Goal: Navigation & Orientation: Understand site structure

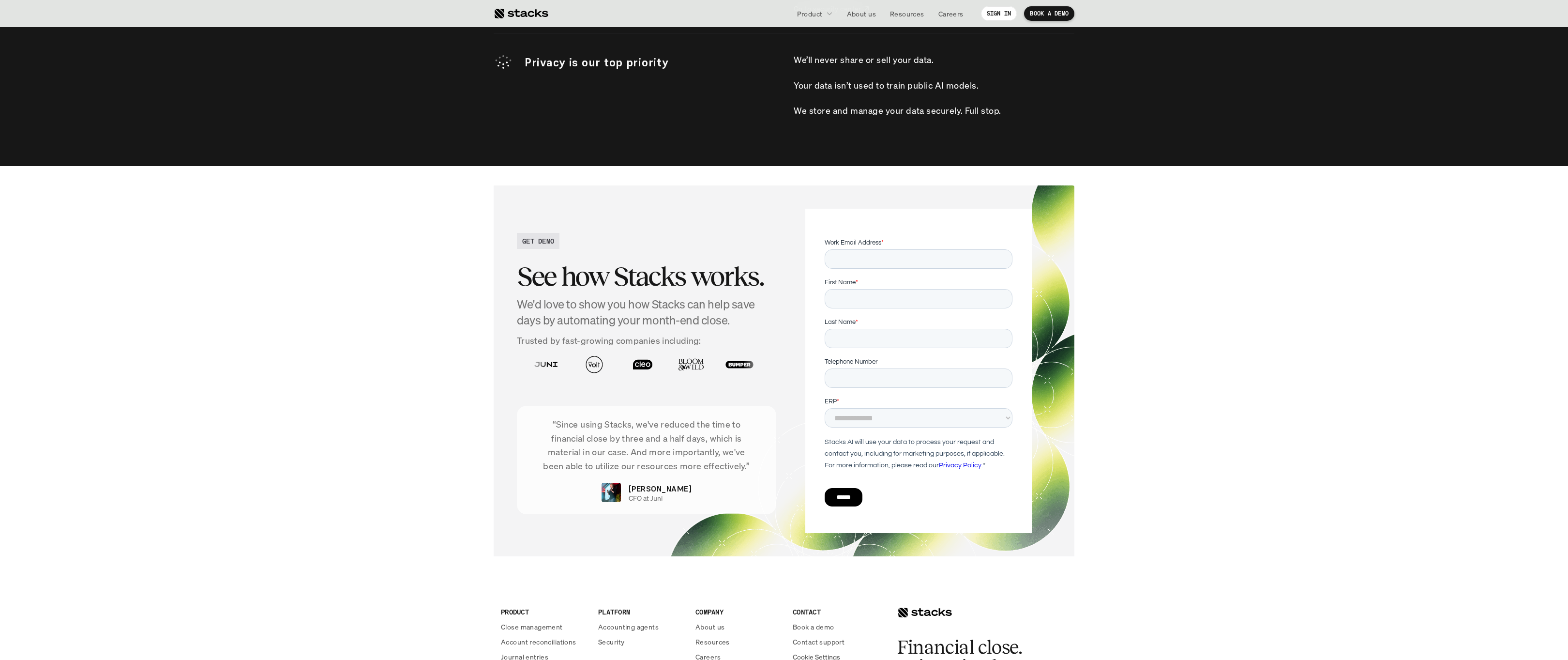
scroll to position [3230, 0]
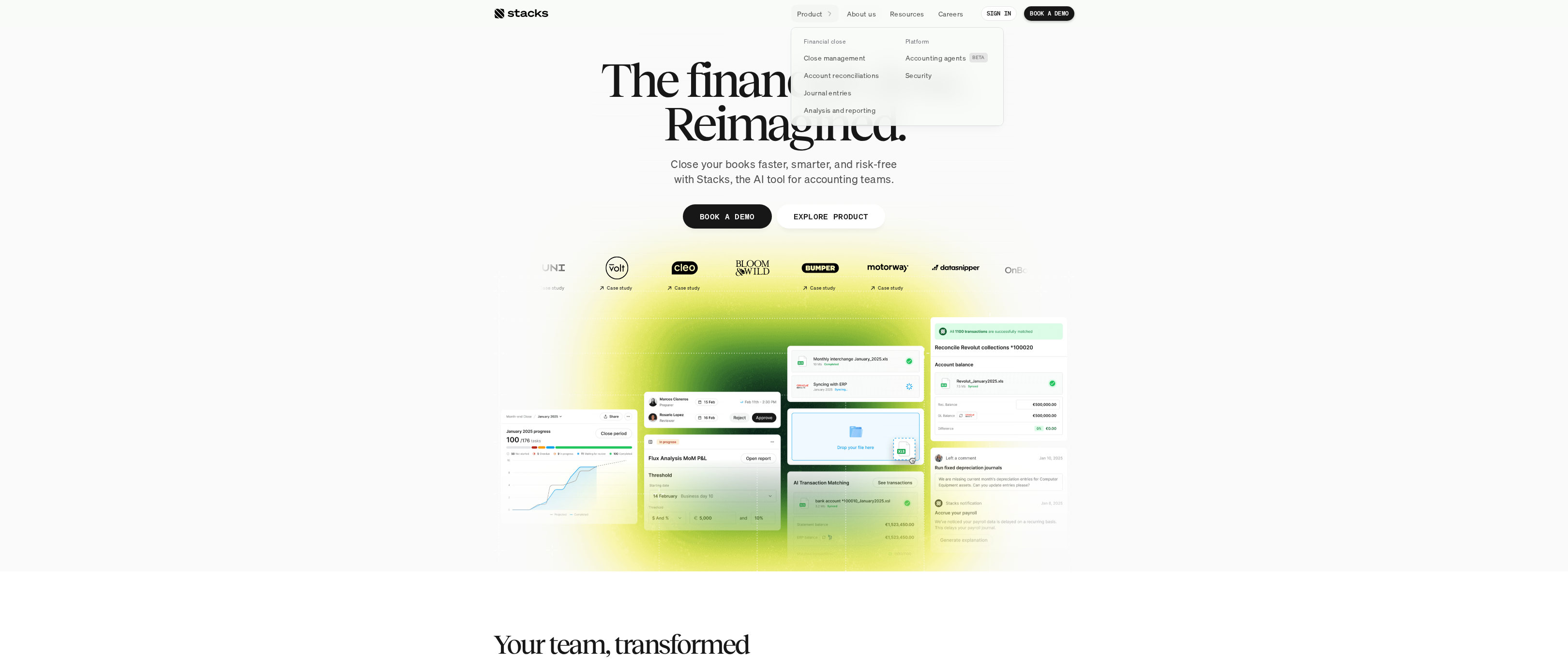
click at [831, 12] on icon at bounding box center [830, 14] width 9 height 9
click at [841, 58] on p "Close management" at bounding box center [835, 58] width 62 height 10
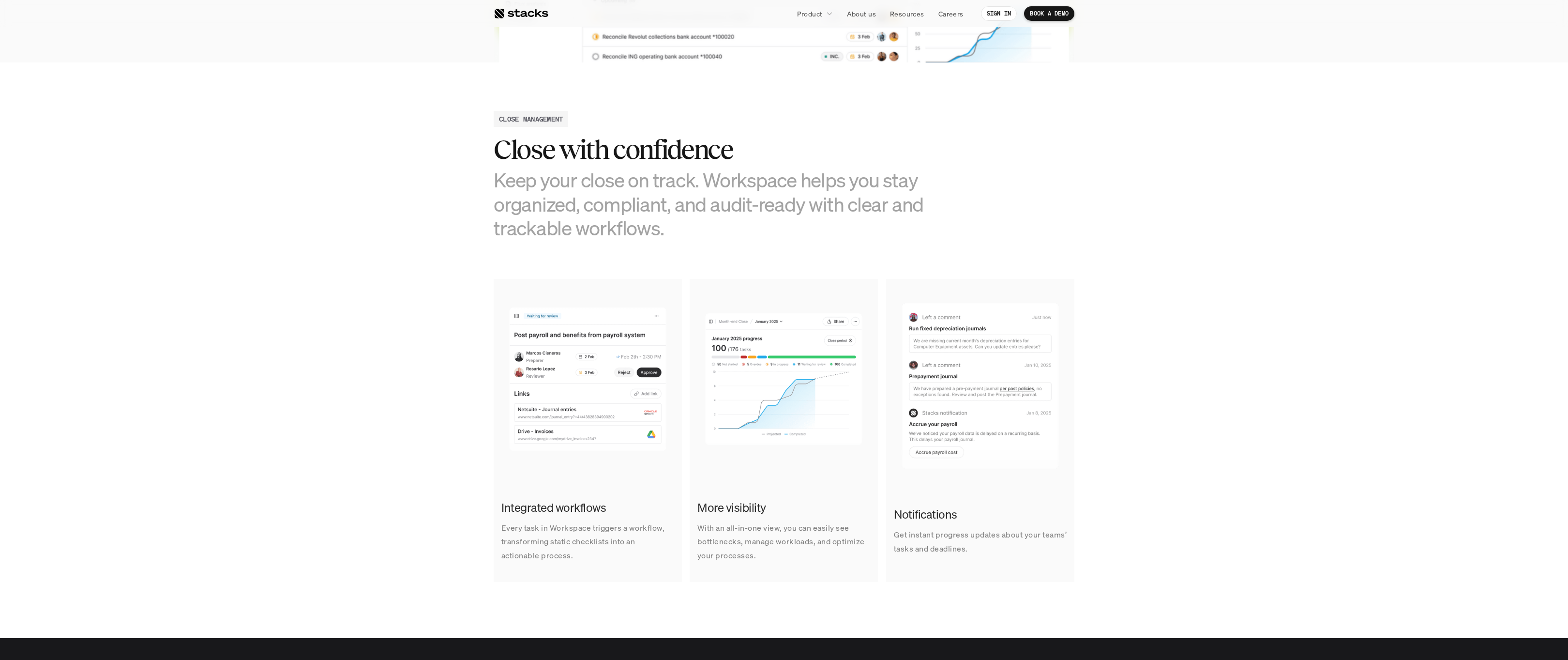
scroll to position [418, 0]
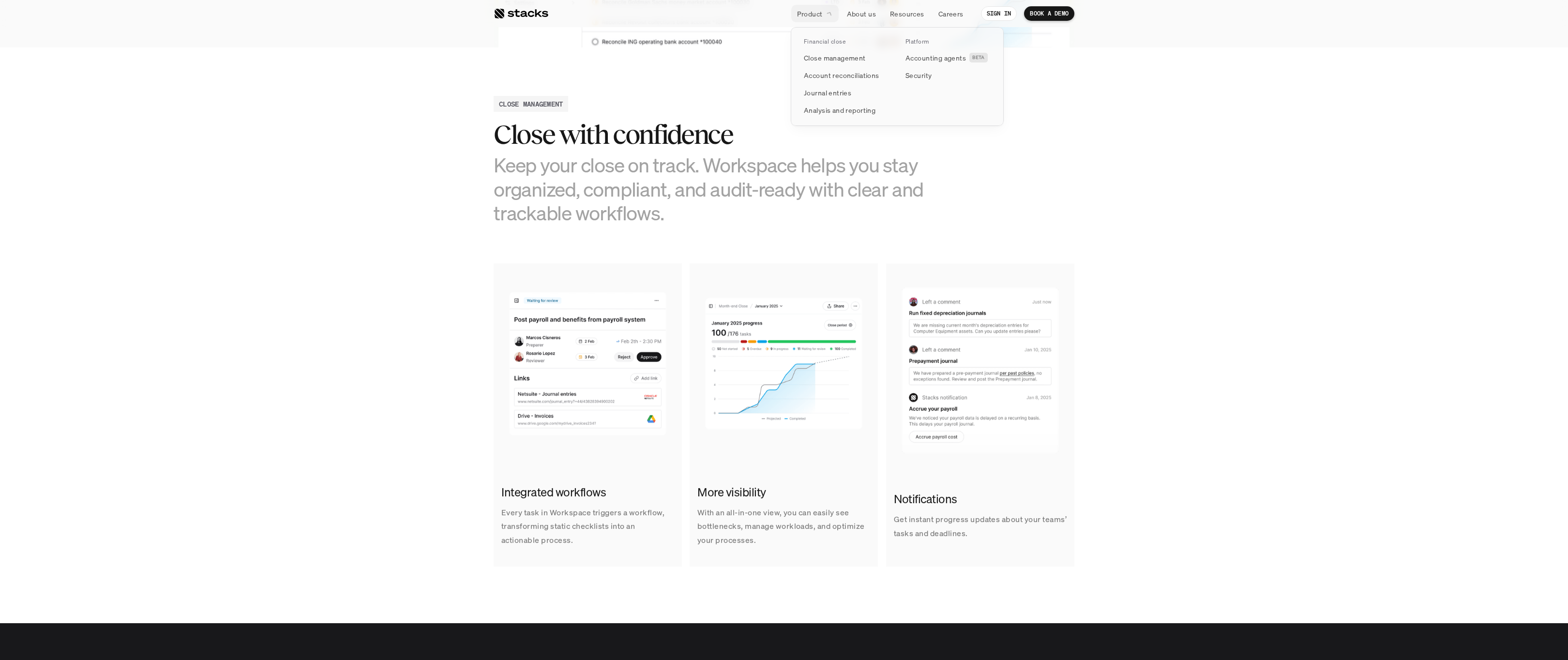
click at [830, 16] on div at bounding box center [897, 65] width 213 height 121
click at [907, 57] on p "Accounting agents" at bounding box center [936, 58] width 60 height 10
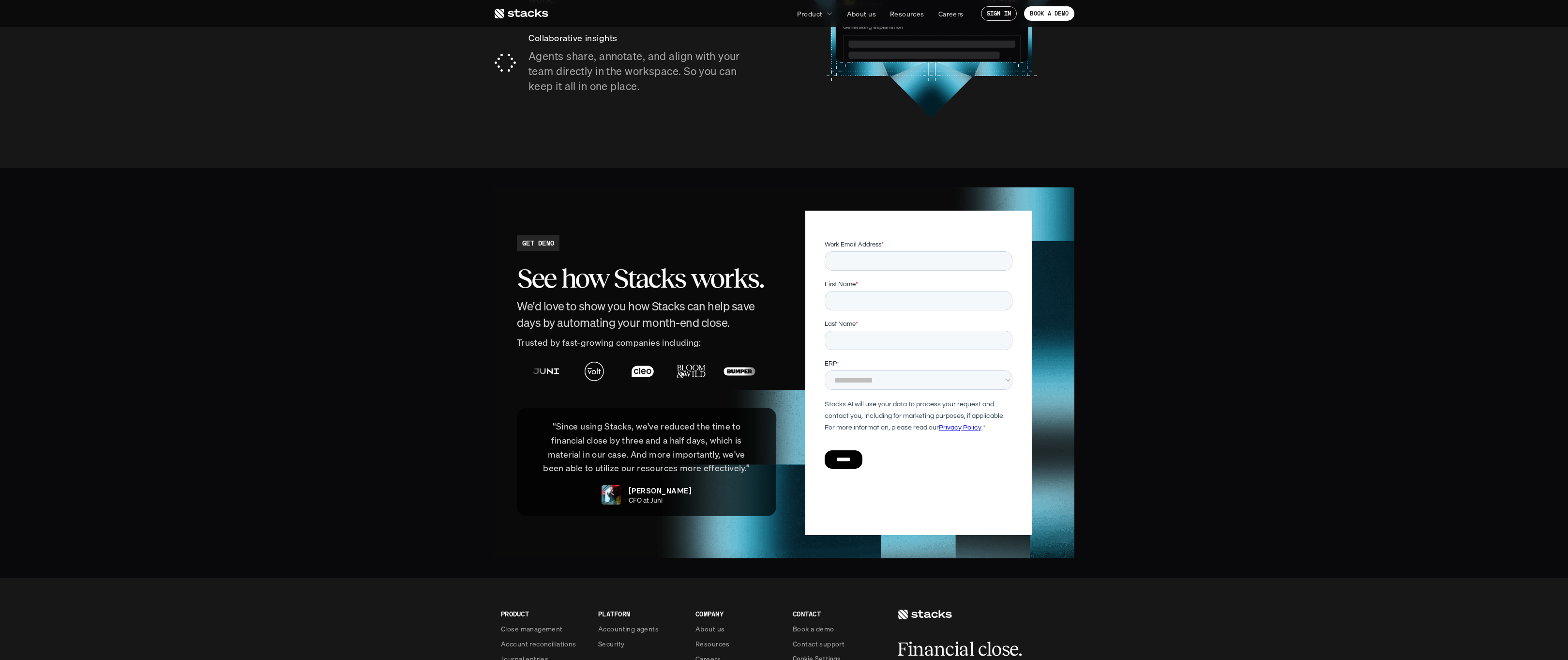
scroll to position [2055, 0]
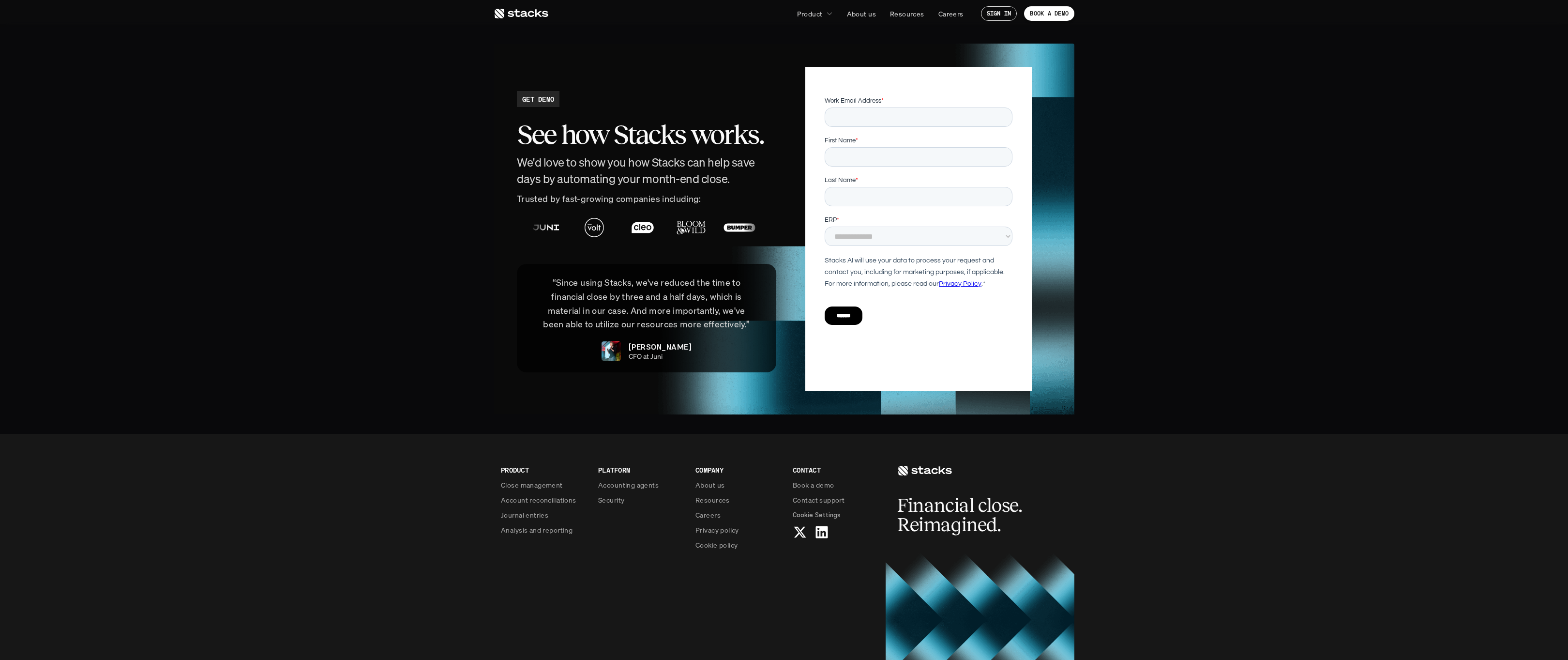
click at [534, 11] on icon at bounding box center [521, 13] width 55 height 12
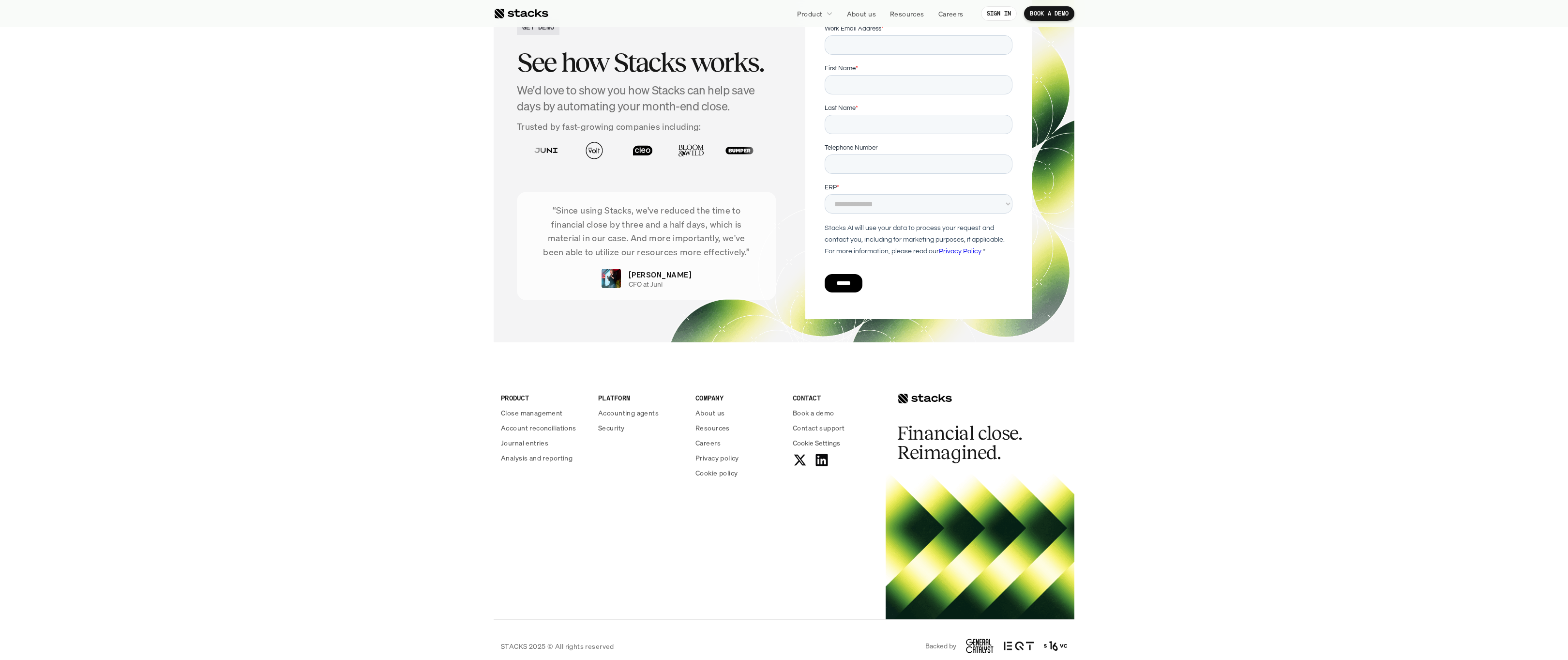
scroll to position [3255, 0]
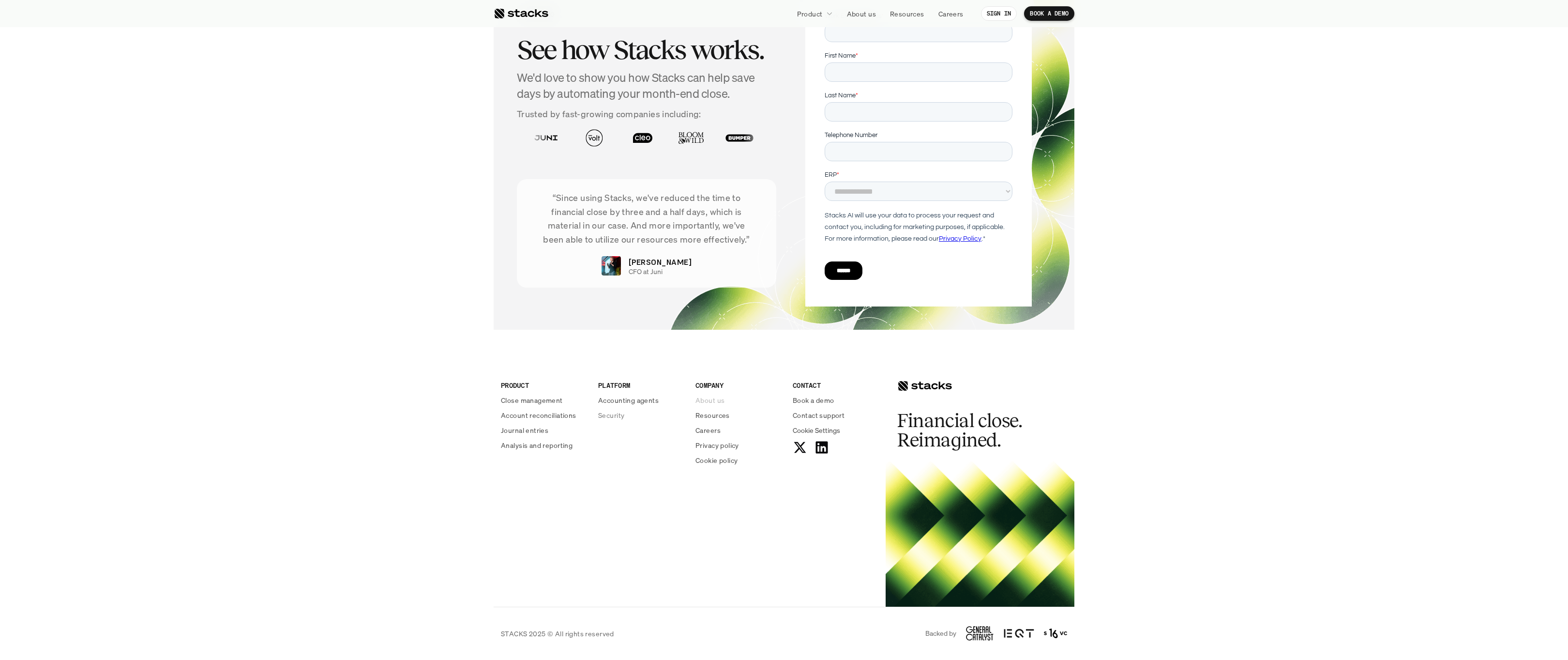
click at [712, 399] on p "About us" at bounding box center [710, 400] width 29 height 10
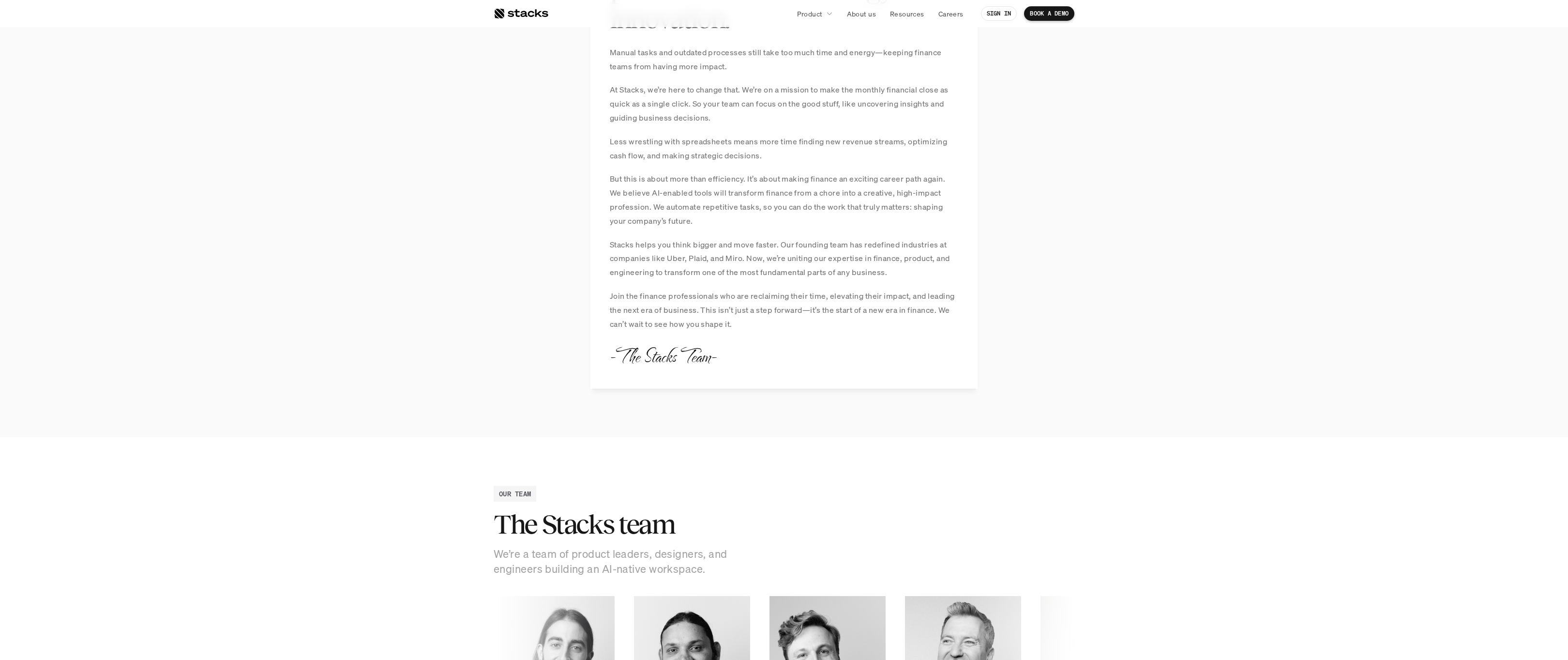
scroll to position [851, 0]
